Goal: Obtain resource: Obtain resource

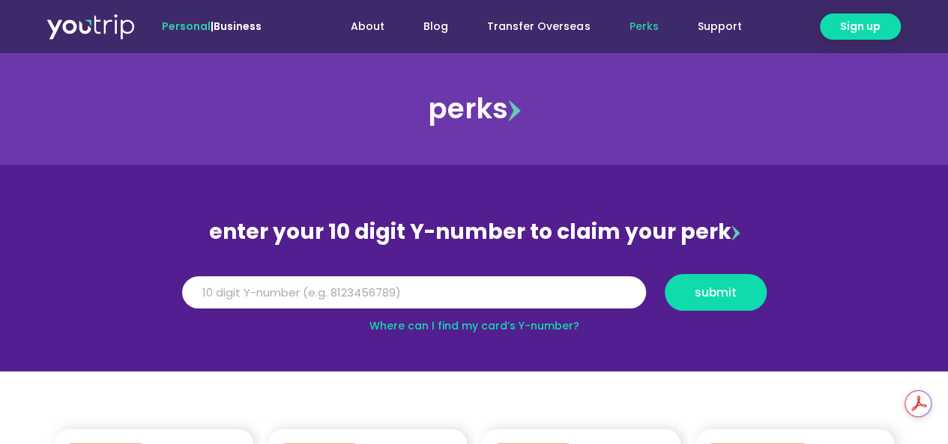
click at [493, 327] on link "Where can I find my card’s Y-number?" at bounding box center [475, 326] width 210 height 15
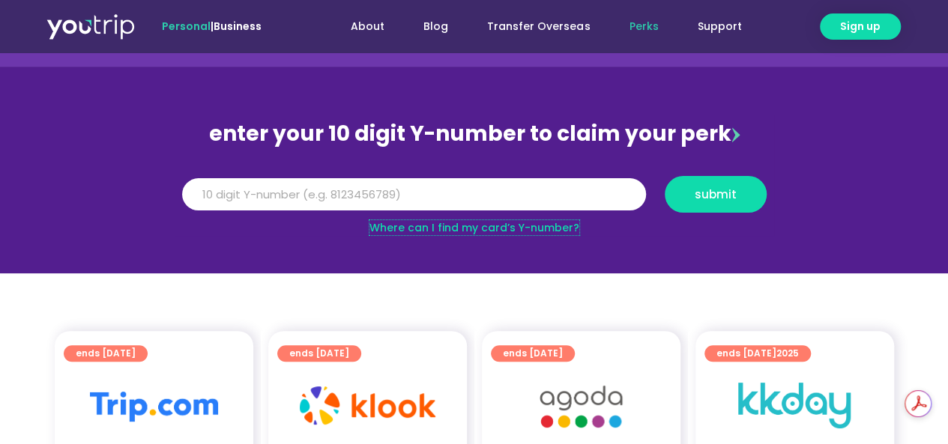
scroll to position [75, 0]
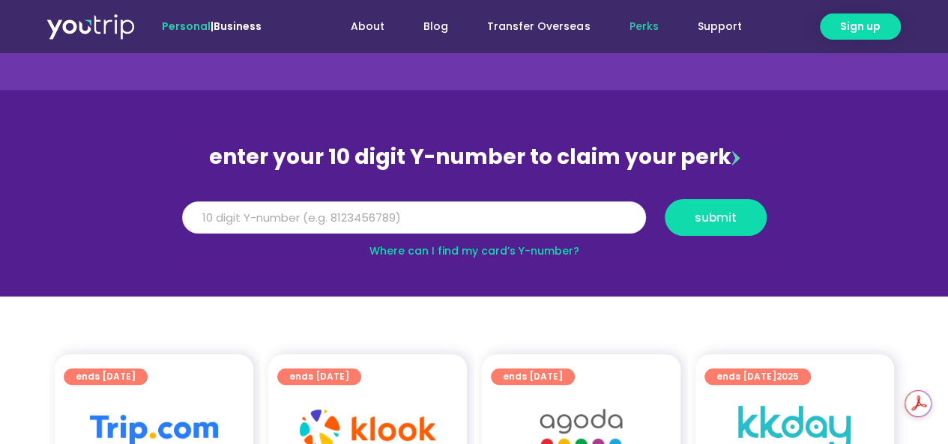
click at [339, 212] on input "Y Number" at bounding box center [414, 218] width 464 height 33
type input "5"
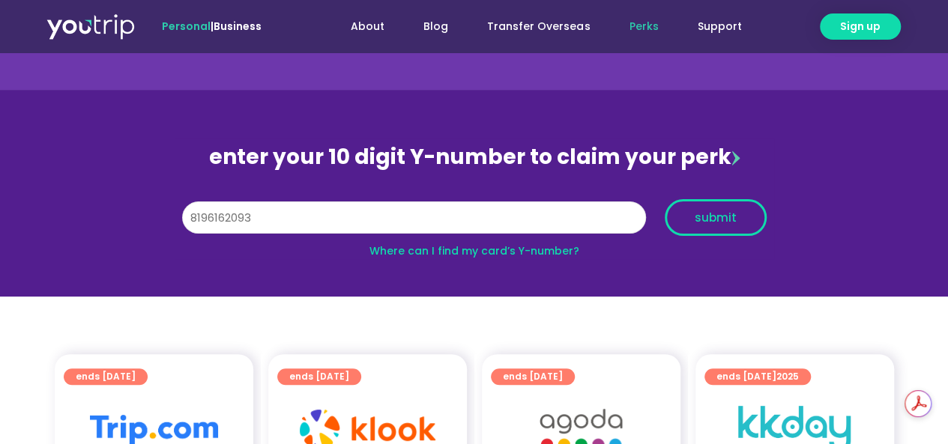
type input "8196162093"
click at [717, 219] on span "submit" at bounding box center [716, 217] width 42 height 11
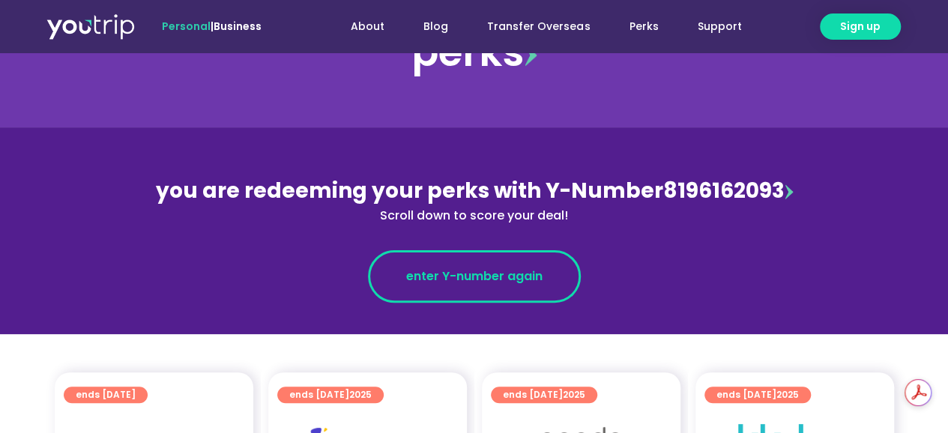
click at [508, 274] on span "enter Y-number again" at bounding box center [474, 277] width 136 height 18
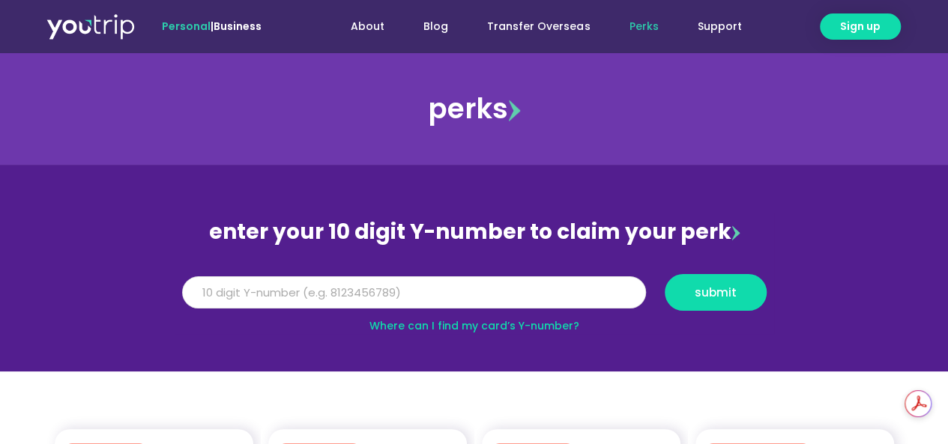
click at [561, 302] on input "Y Number" at bounding box center [414, 293] width 464 height 33
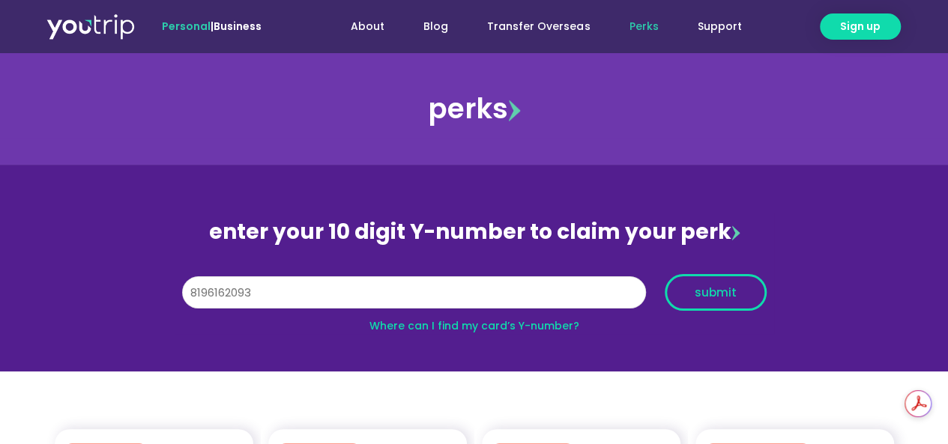
type input "8196162093"
click at [697, 293] on span "submit" at bounding box center [716, 292] width 42 height 11
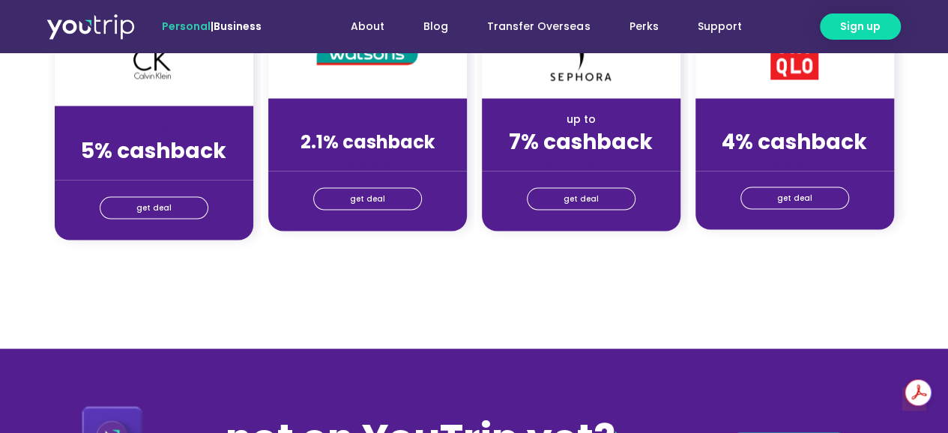
scroll to position [1424, 0]
